Goal: Information Seeking & Learning: Learn about a topic

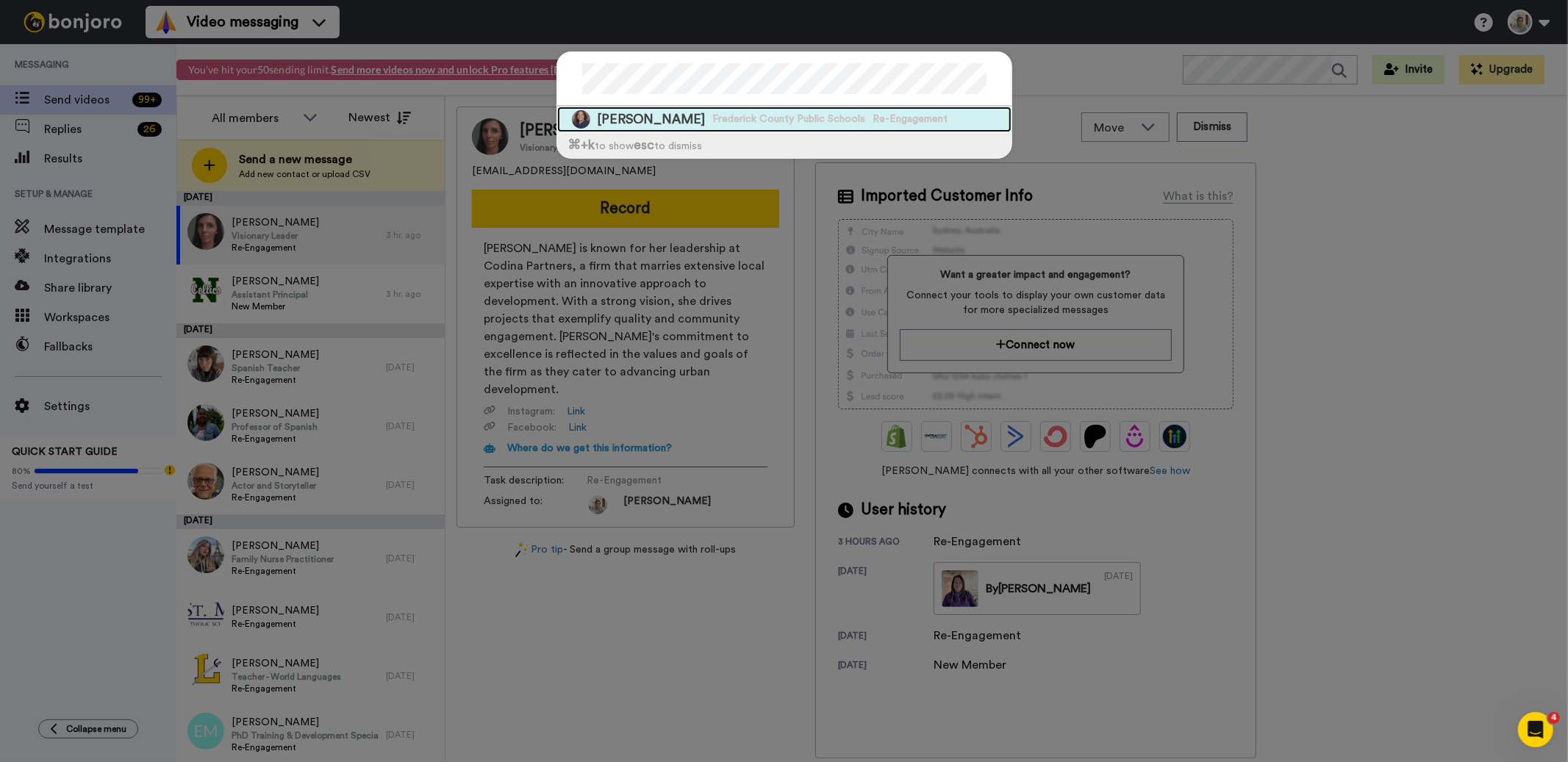
click at [713, 122] on span "Frederick County Public Schools" at bounding box center [789, 119] width 153 height 15
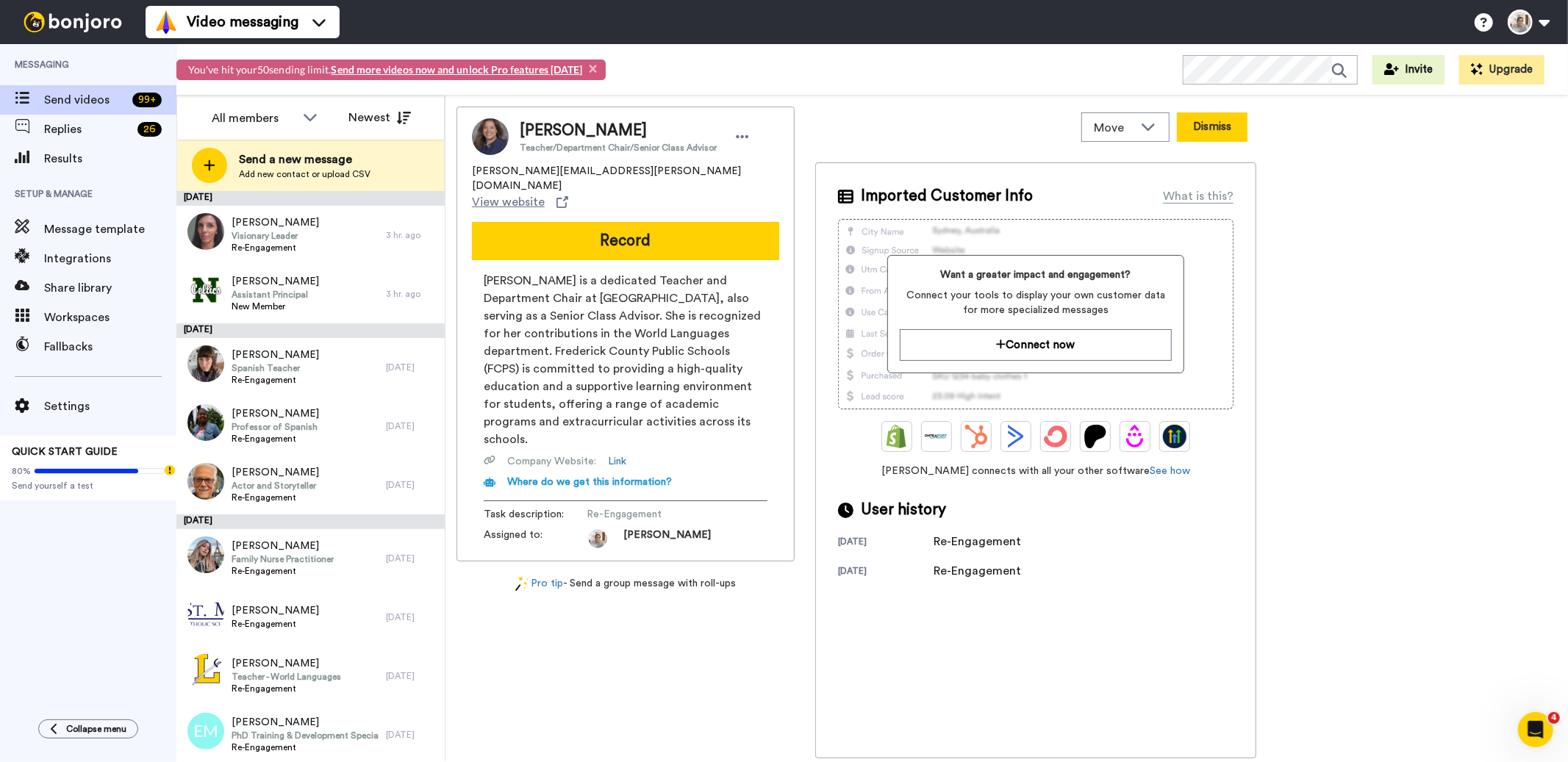
click at [1221, 135] on button "Dismiss" at bounding box center [1212, 127] width 71 height 29
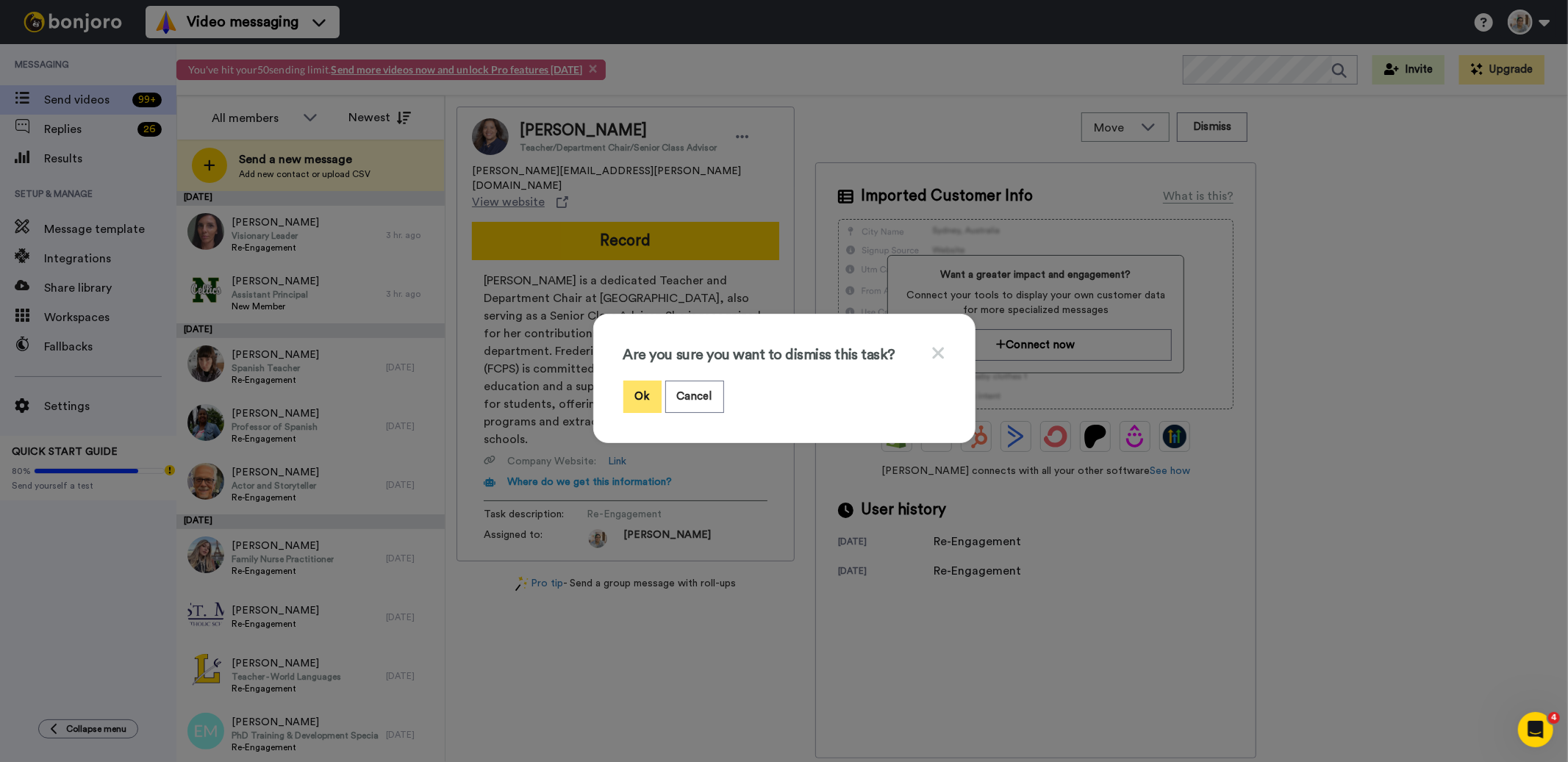
click at [632, 400] on button "Ok" at bounding box center [642, 396] width 38 height 31
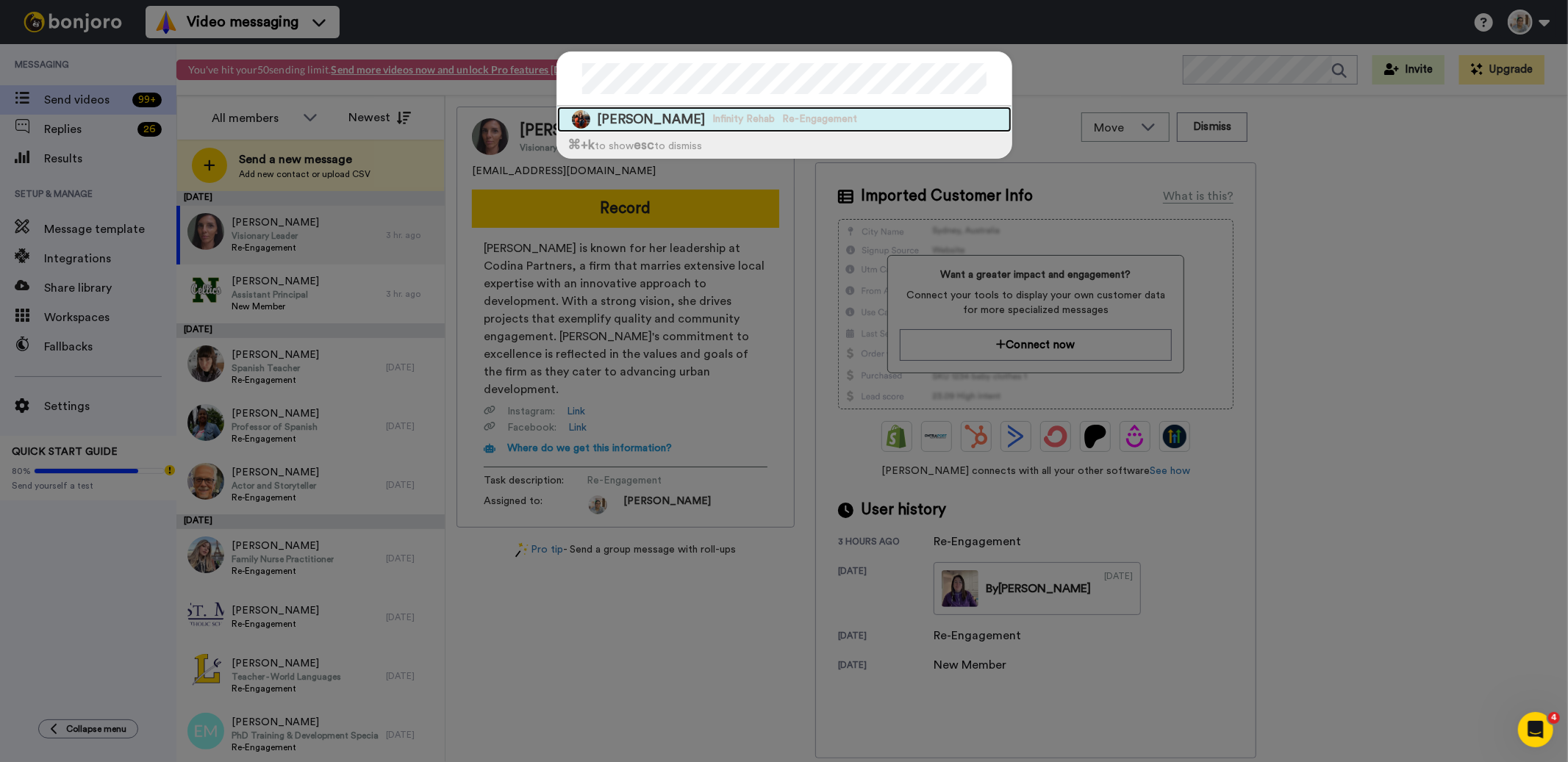
click at [713, 113] on span "Infinity Rehab" at bounding box center [744, 119] width 63 height 15
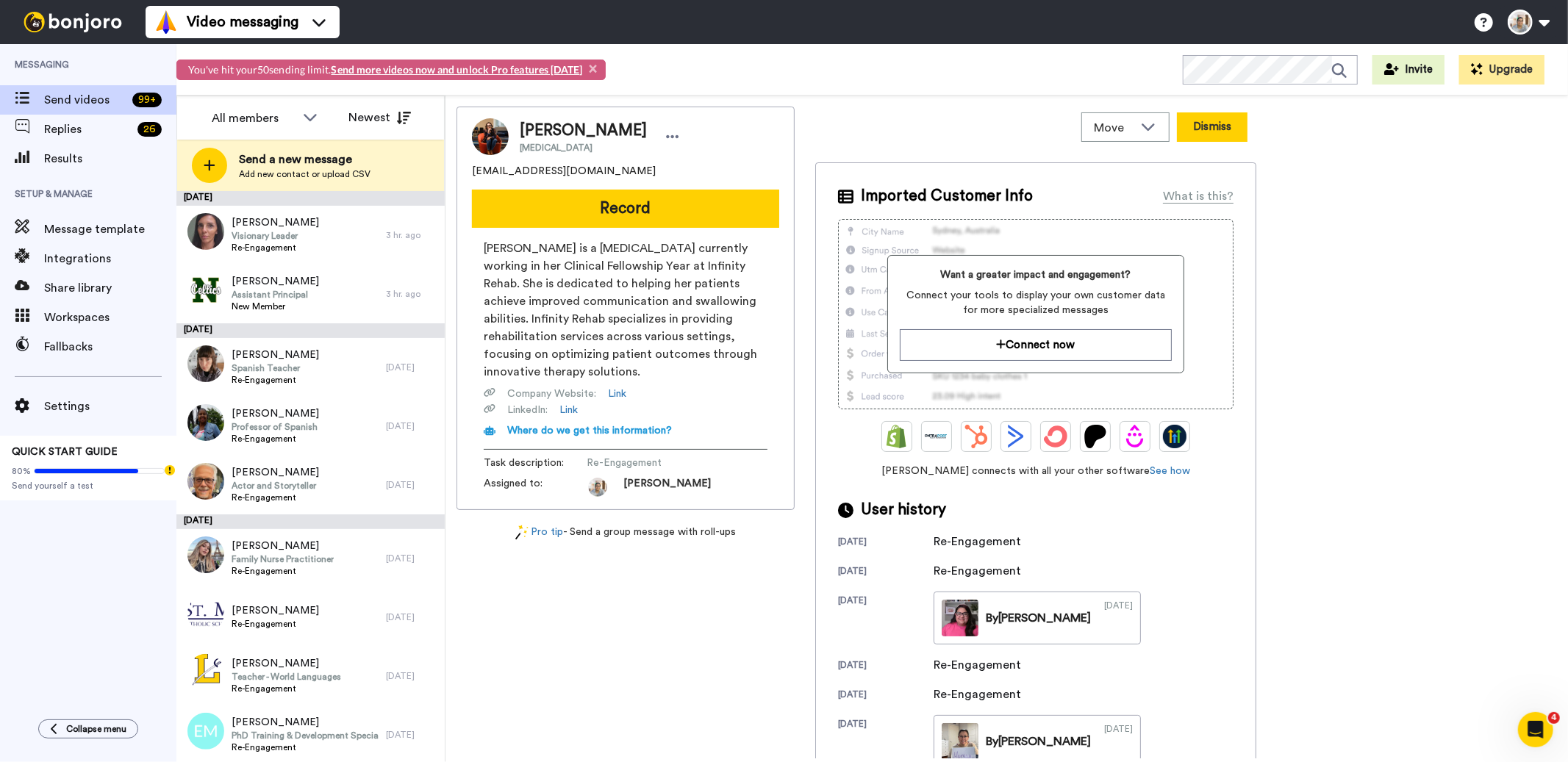
click at [1196, 127] on button "Dismiss" at bounding box center [1212, 127] width 71 height 29
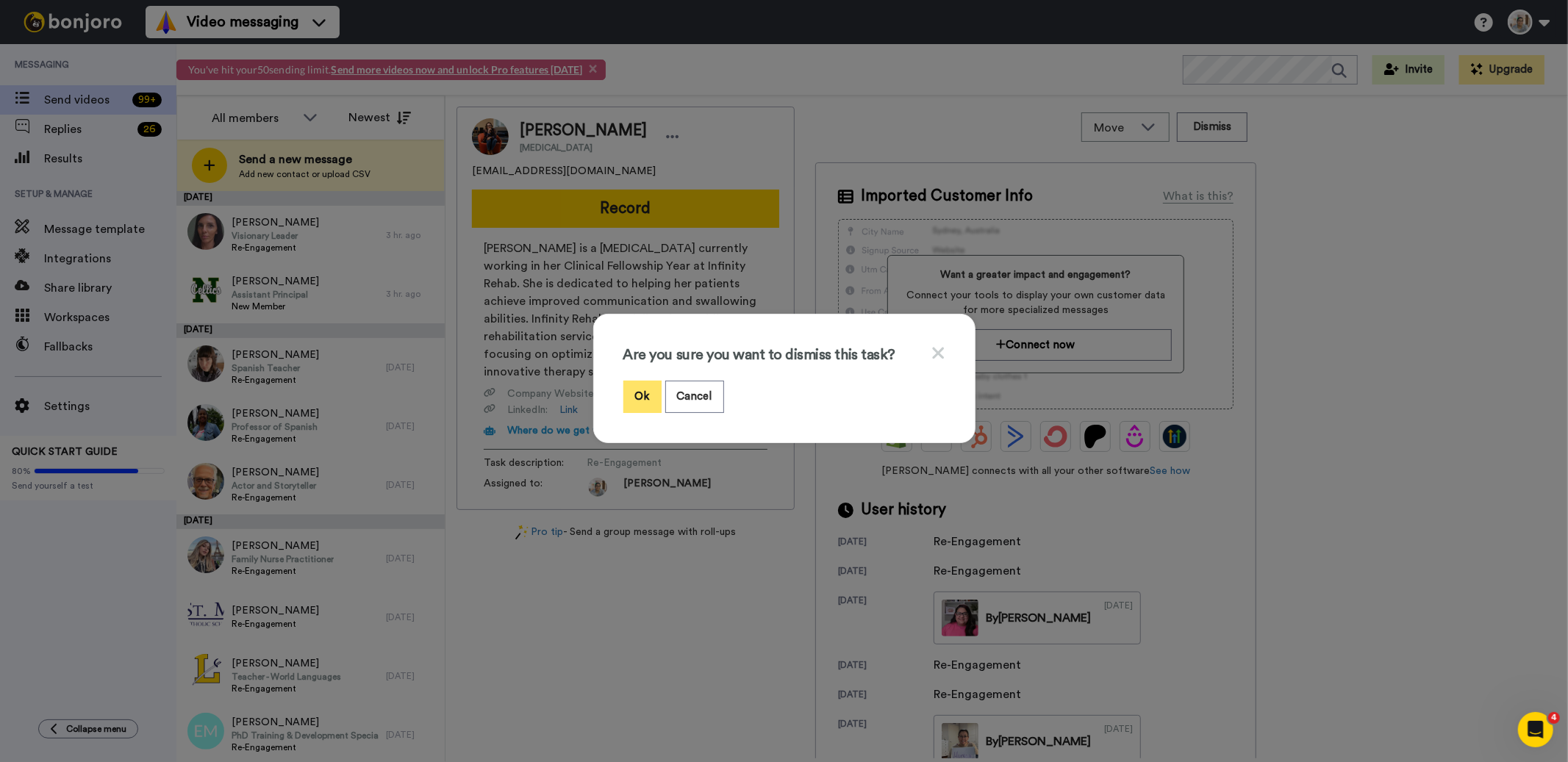
click at [631, 393] on button "Ok" at bounding box center [642, 396] width 38 height 31
